Goal: Transaction & Acquisition: Purchase product/service

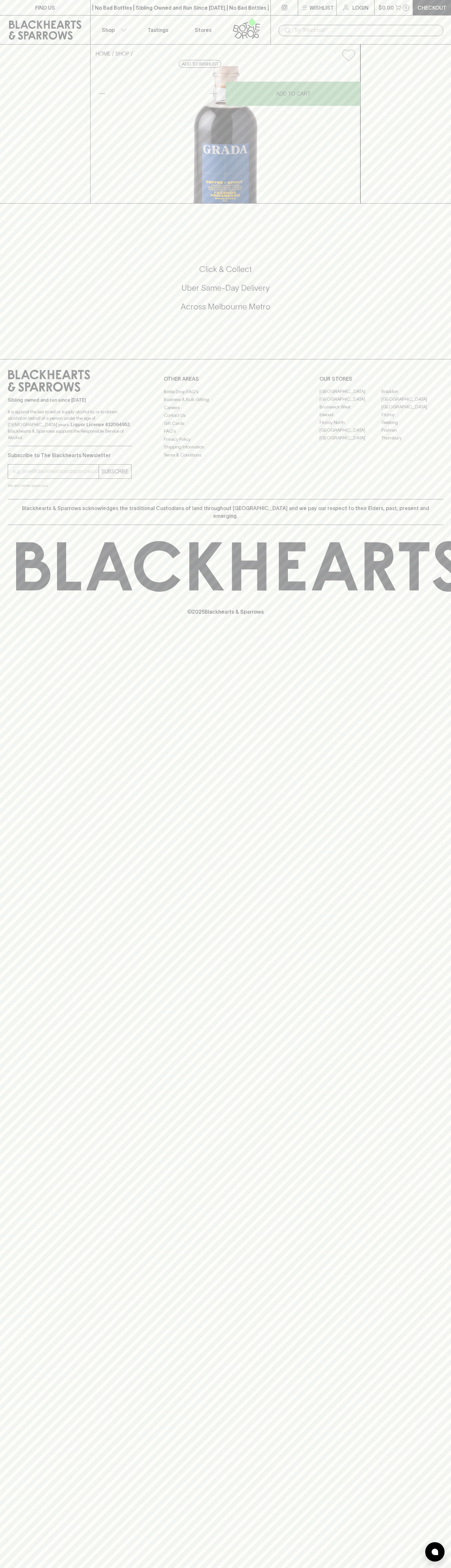
click at [94, 15] on button "Shop" at bounding box center [113, 29] width 45 height 29
click at [196, 1567] on html "FIND US | No Bad Bottles | Sibling Owned and Run Since [DATE] | No Bad Bottles …" at bounding box center [225, 784] width 451 height 1568
click at [7, 890] on div at bounding box center [225, 784] width 451 height 1568
